Goal: Task Accomplishment & Management: Complete application form

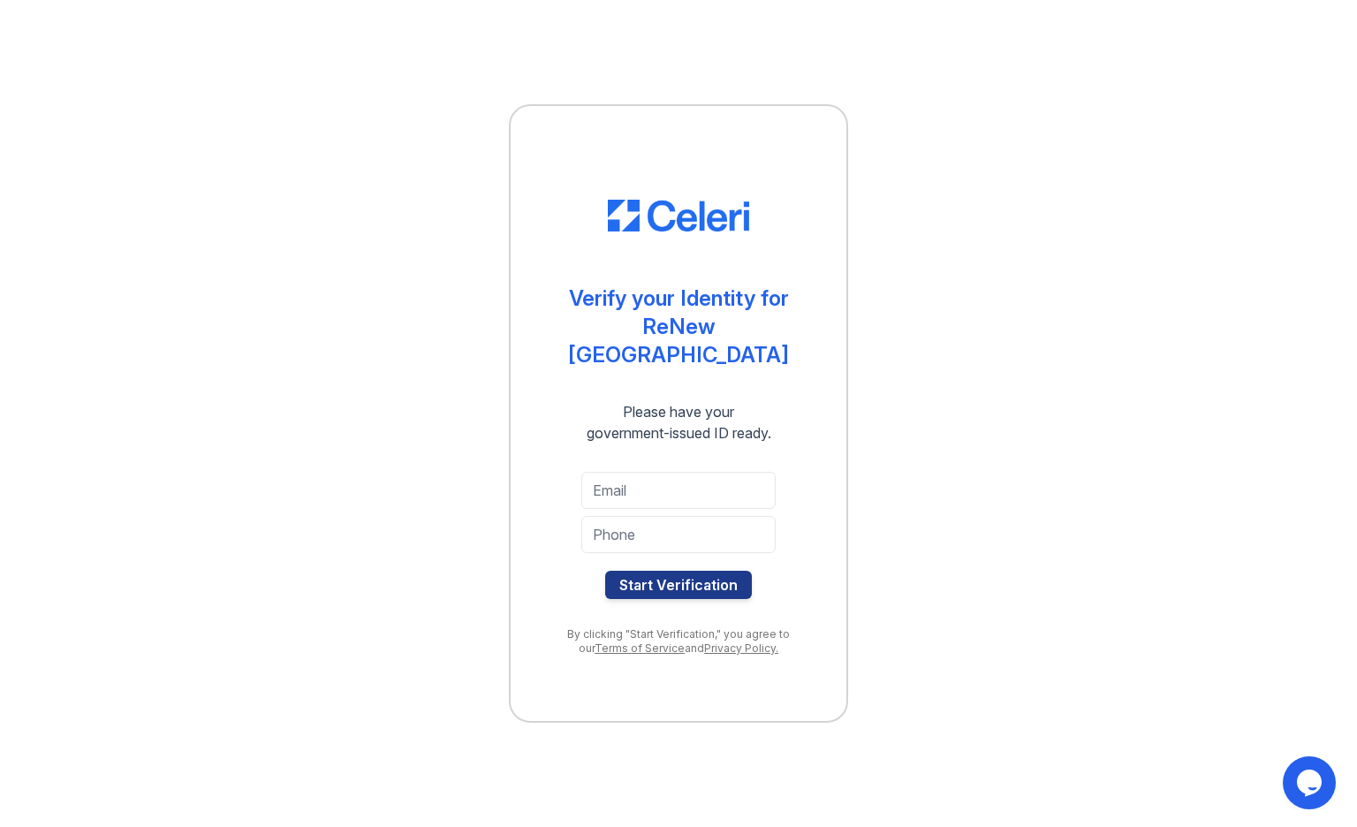
type input "[EMAIL_ADDRESS][DOMAIN_NAME]"
click at [677, 524] on input "tel" at bounding box center [678, 534] width 194 height 37
type input "7579498128"
click at [684, 574] on button "Start Verification" at bounding box center [678, 585] width 147 height 28
